Goal: Check status

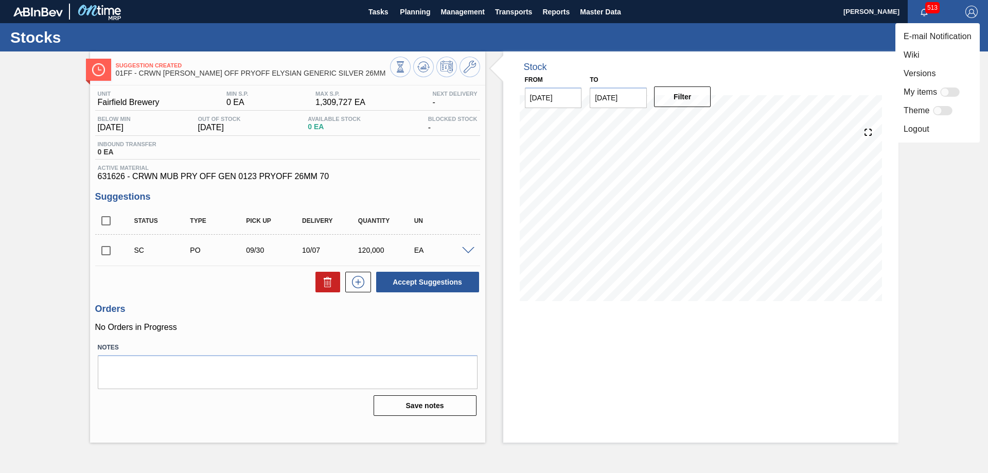
click at [928, 9] on div at bounding box center [494, 236] width 988 height 473
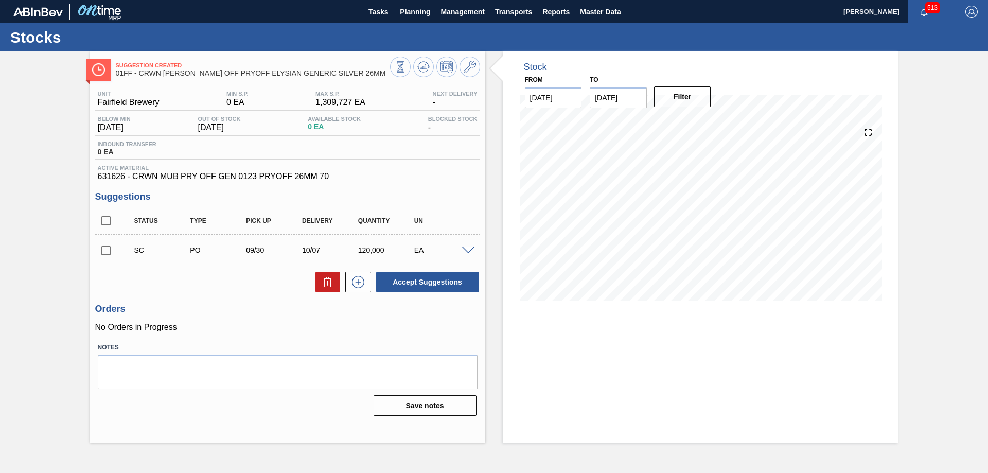
click at [926, 7] on span "513" at bounding box center [933, 7] width 14 height 11
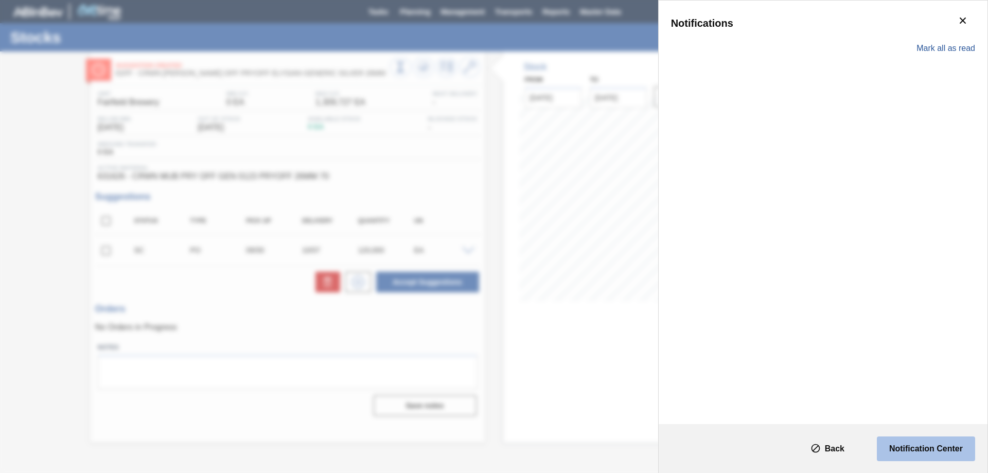
click at [0, 0] on slot "Notification Center" at bounding box center [0, 0] width 0 height 0
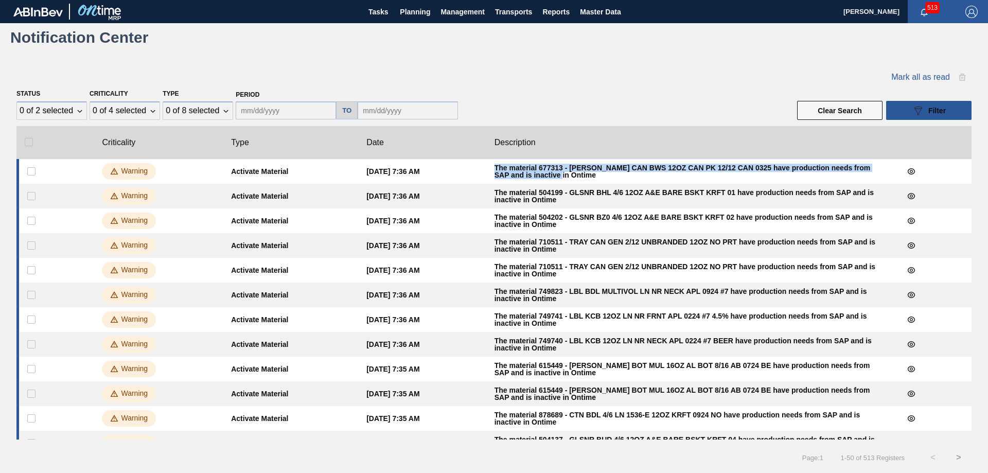
drag, startPoint x: 506, startPoint y: 168, endPoint x: 573, endPoint y: 180, distance: 68.6
click at [573, 180] on clb-table-tbody-cell "The material 677313 - [PERSON_NAME] CAN BWS 12OZ CAN PK 12/12 CAN 0325 have pro…" at bounding box center [690, 171] width 408 height 25
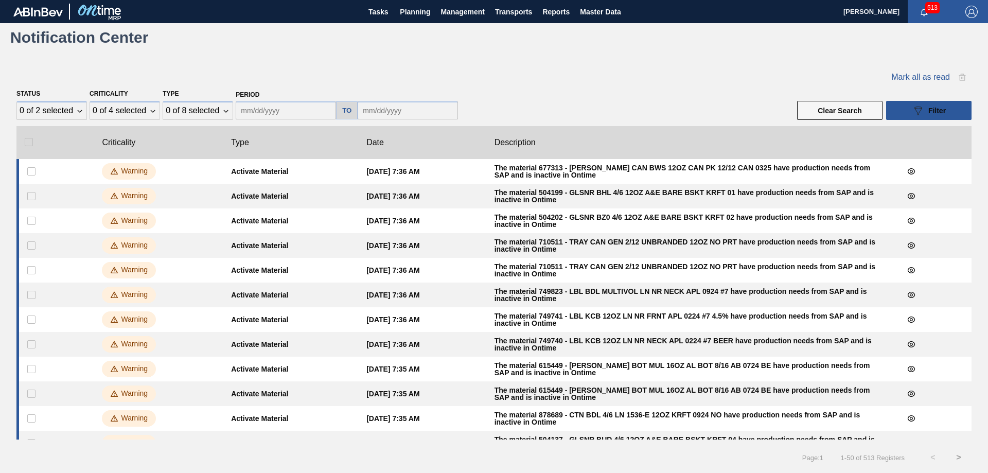
click at [640, 91] on div "Status 0 of 2 selected Criticality 0 of 4 selected Type 0 of 8 selected Period …" at bounding box center [493, 103] width 955 height 34
click at [928, 11] on span "513" at bounding box center [933, 7] width 14 height 11
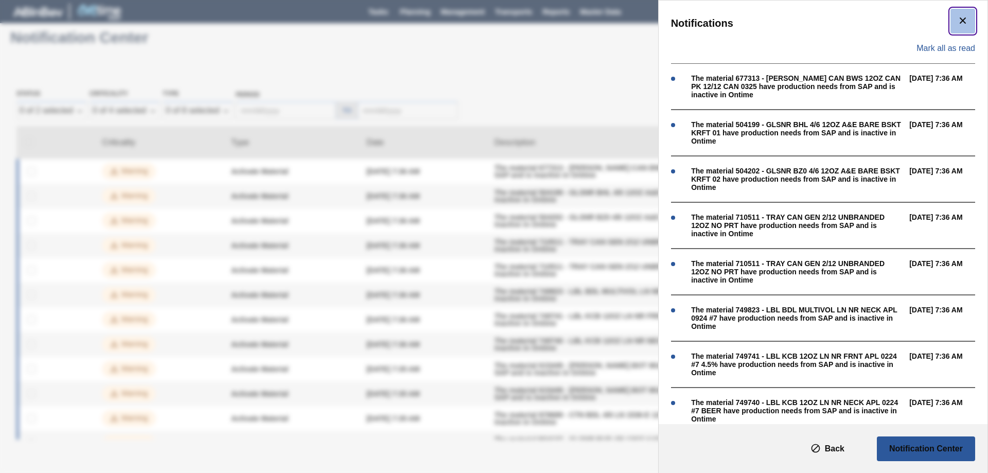
click at [959, 22] on icon "botão de ícone" at bounding box center [963, 20] width 12 height 12
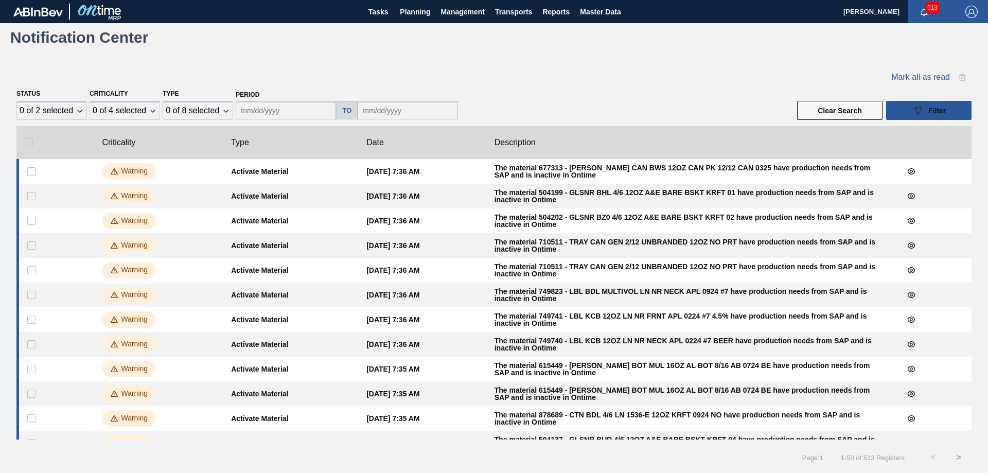
click at [918, 8] on span "button" at bounding box center [924, 12] width 25 height 8
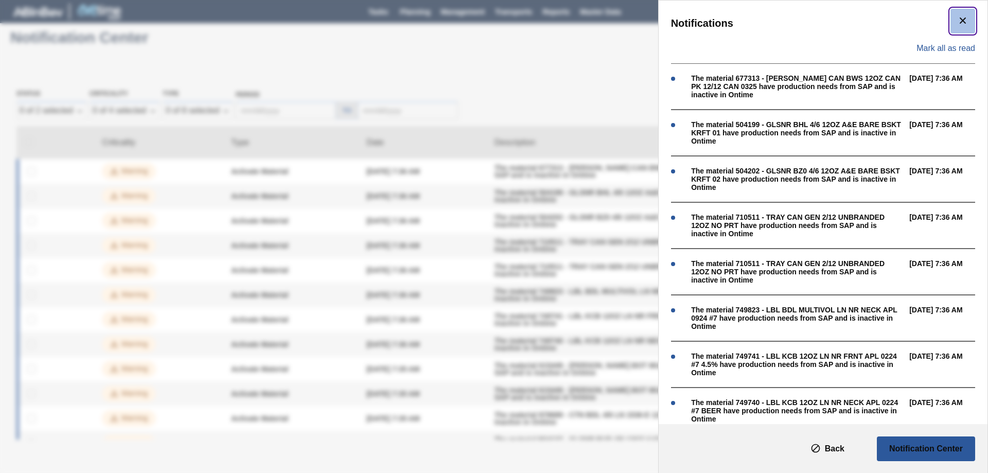
click at [961, 23] on icon "botão de ícone" at bounding box center [963, 20] width 12 height 12
